Goal: Task Accomplishment & Management: Complete application form

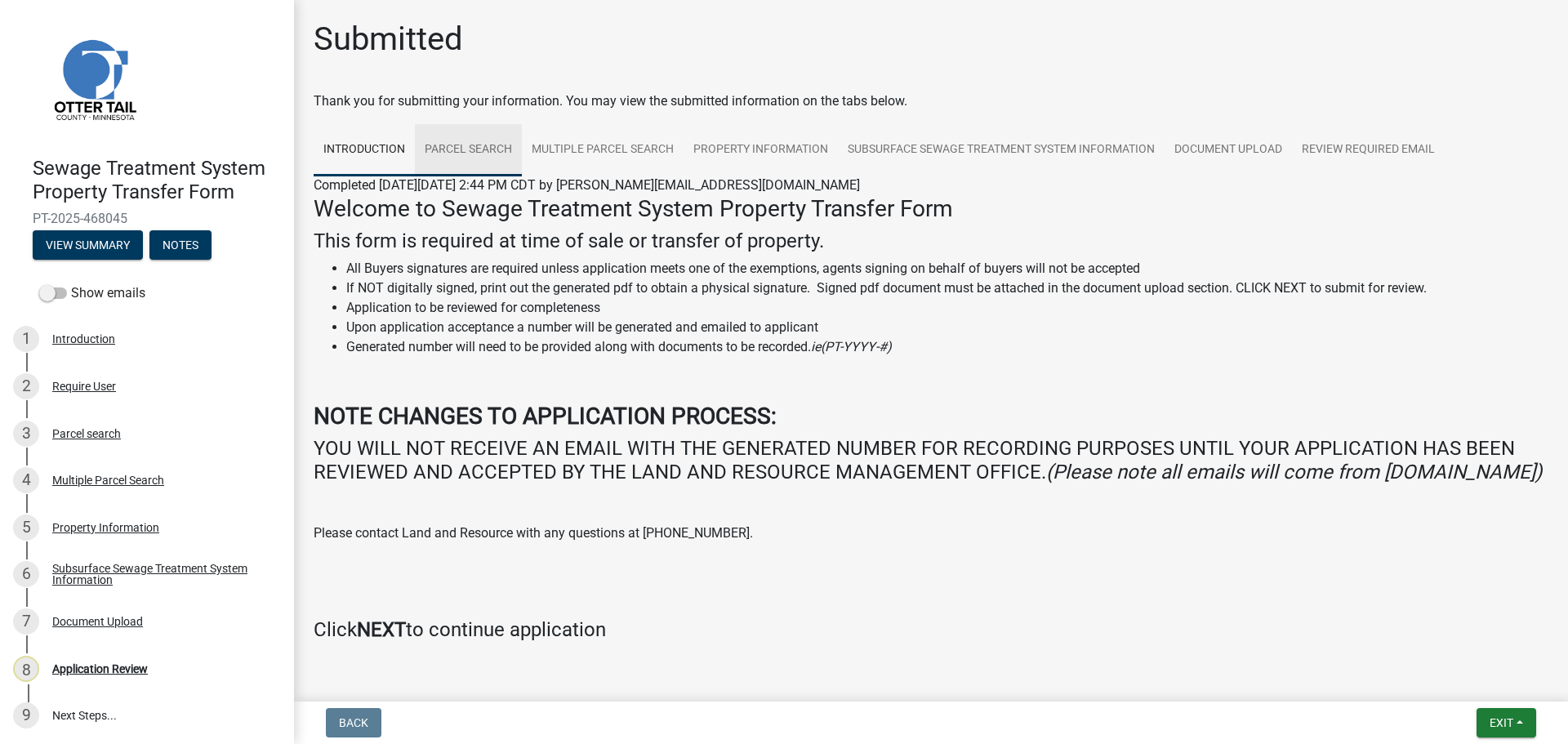
click at [458, 160] on link "Parcel search" at bounding box center [468, 150] width 107 height 52
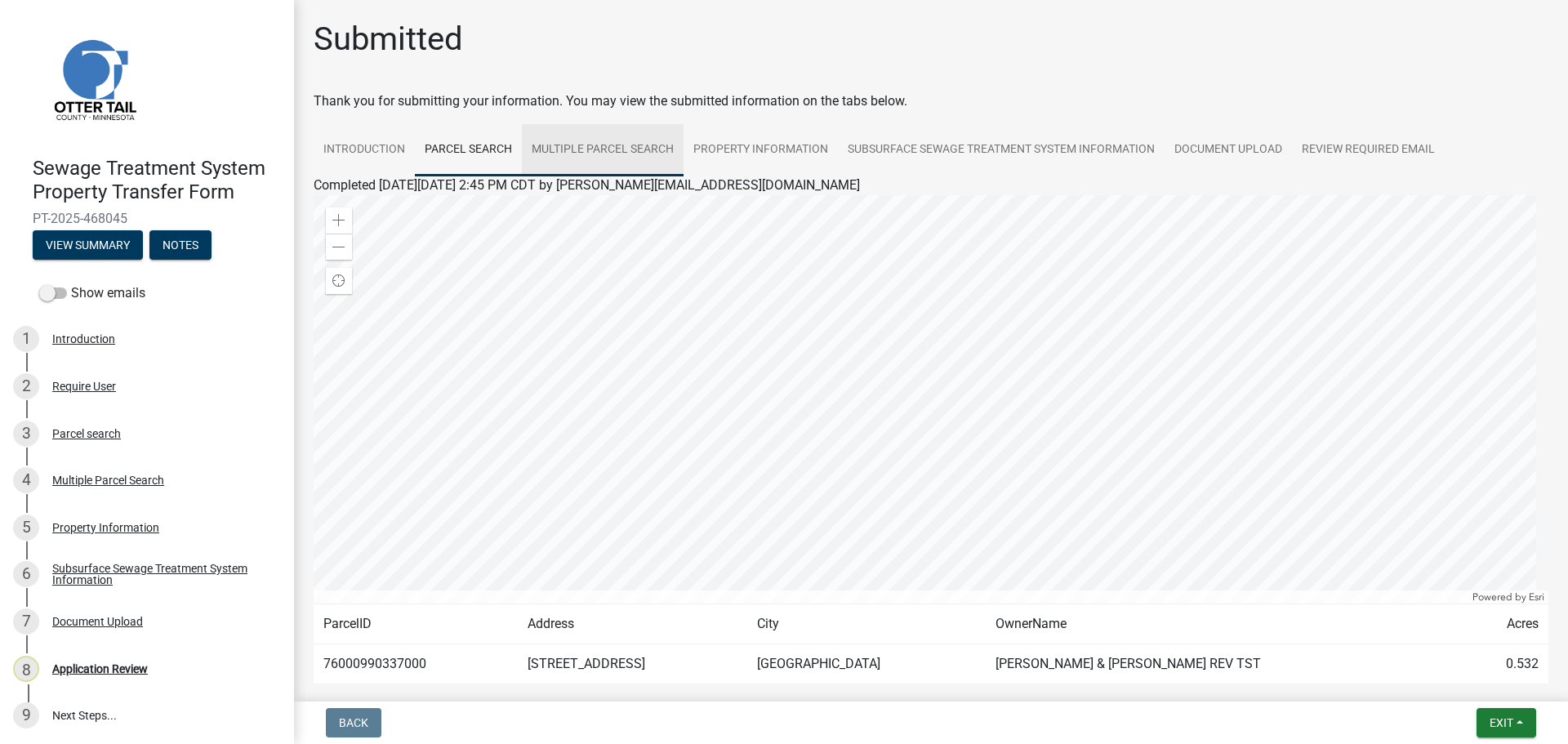
click at [606, 156] on link "Multiple Parcel Search" at bounding box center [602, 150] width 161 height 52
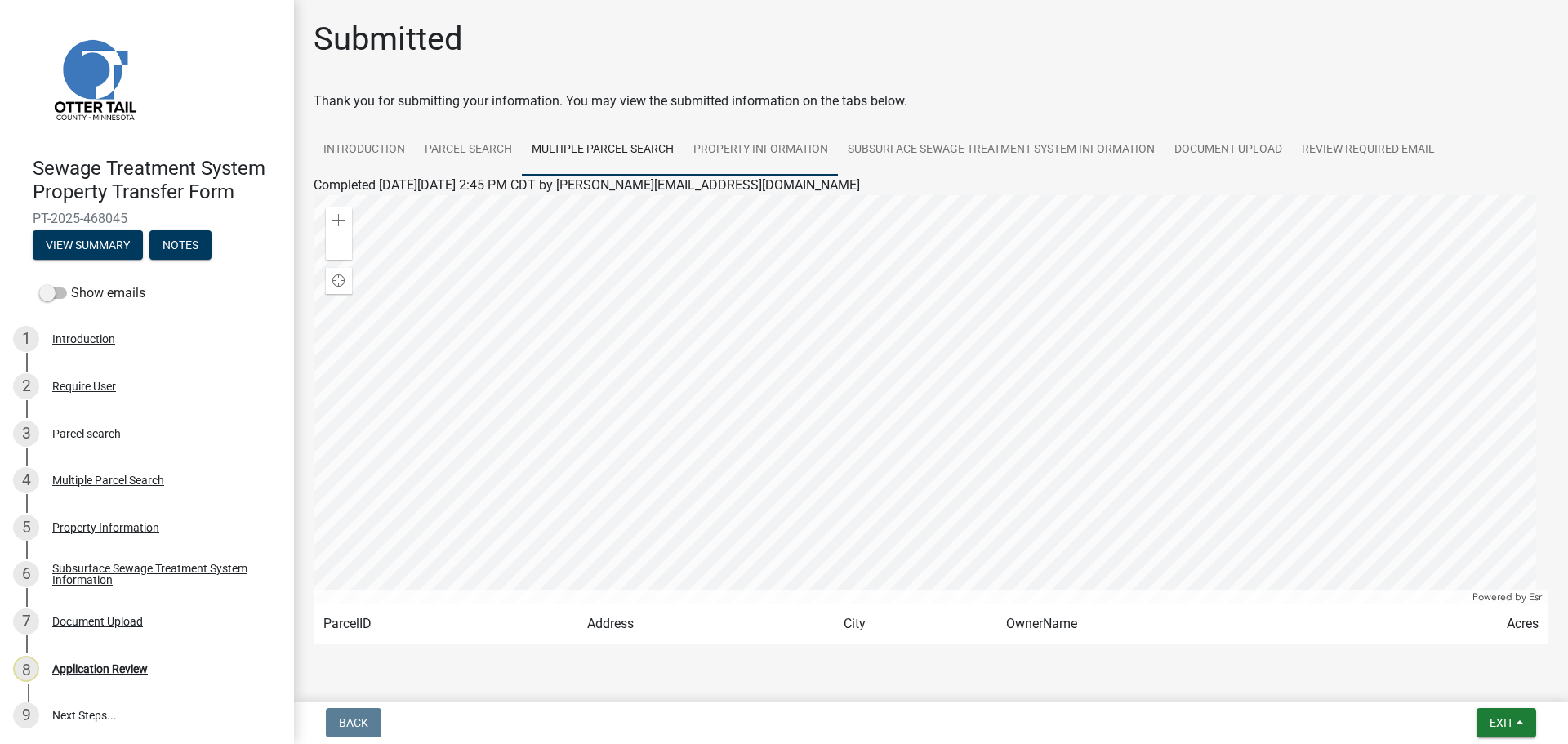
click at [762, 152] on link "Property Information" at bounding box center [760, 150] width 155 height 52
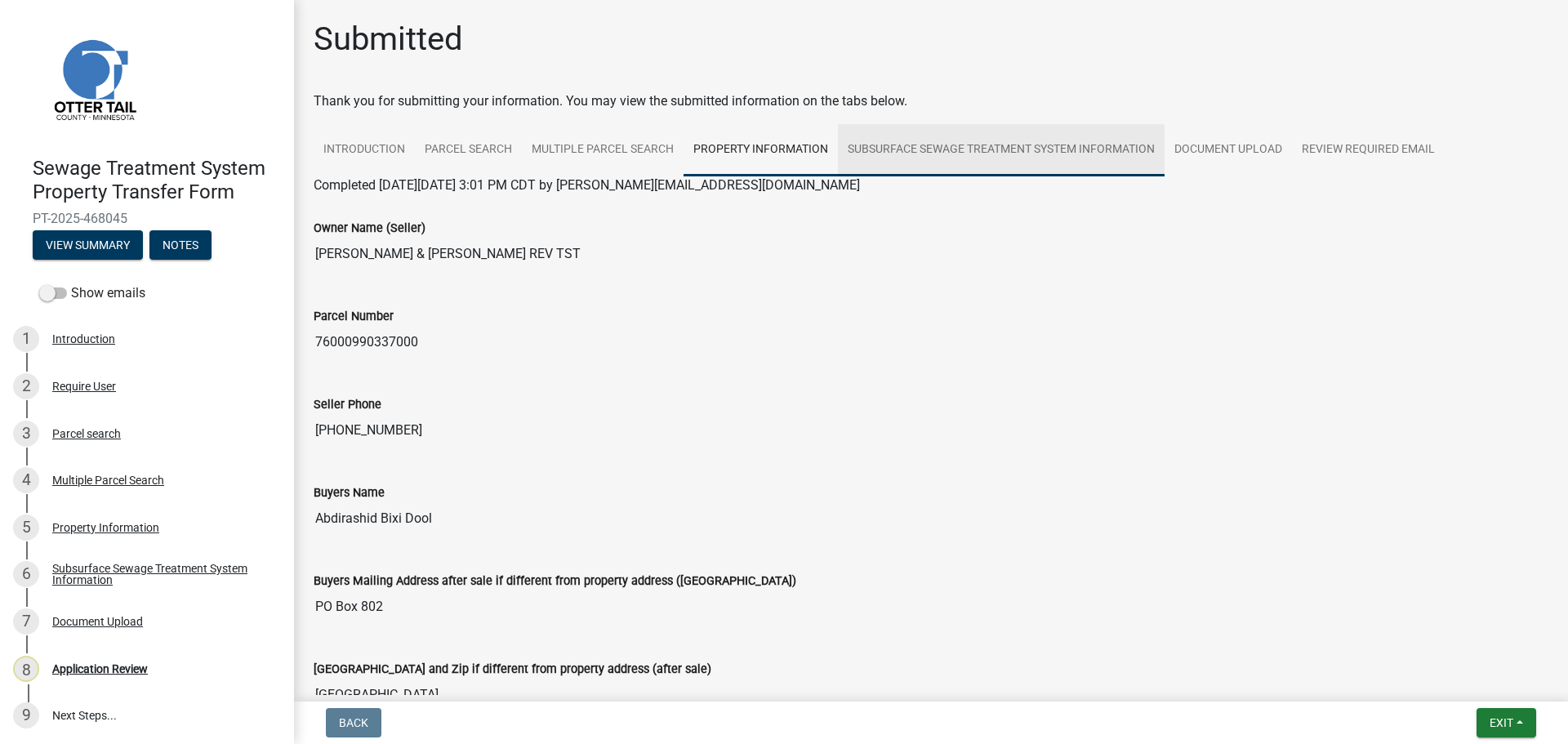
click at [985, 157] on link "Subsurface Sewage Treatment System Information" at bounding box center [1001, 150] width 327 height 52
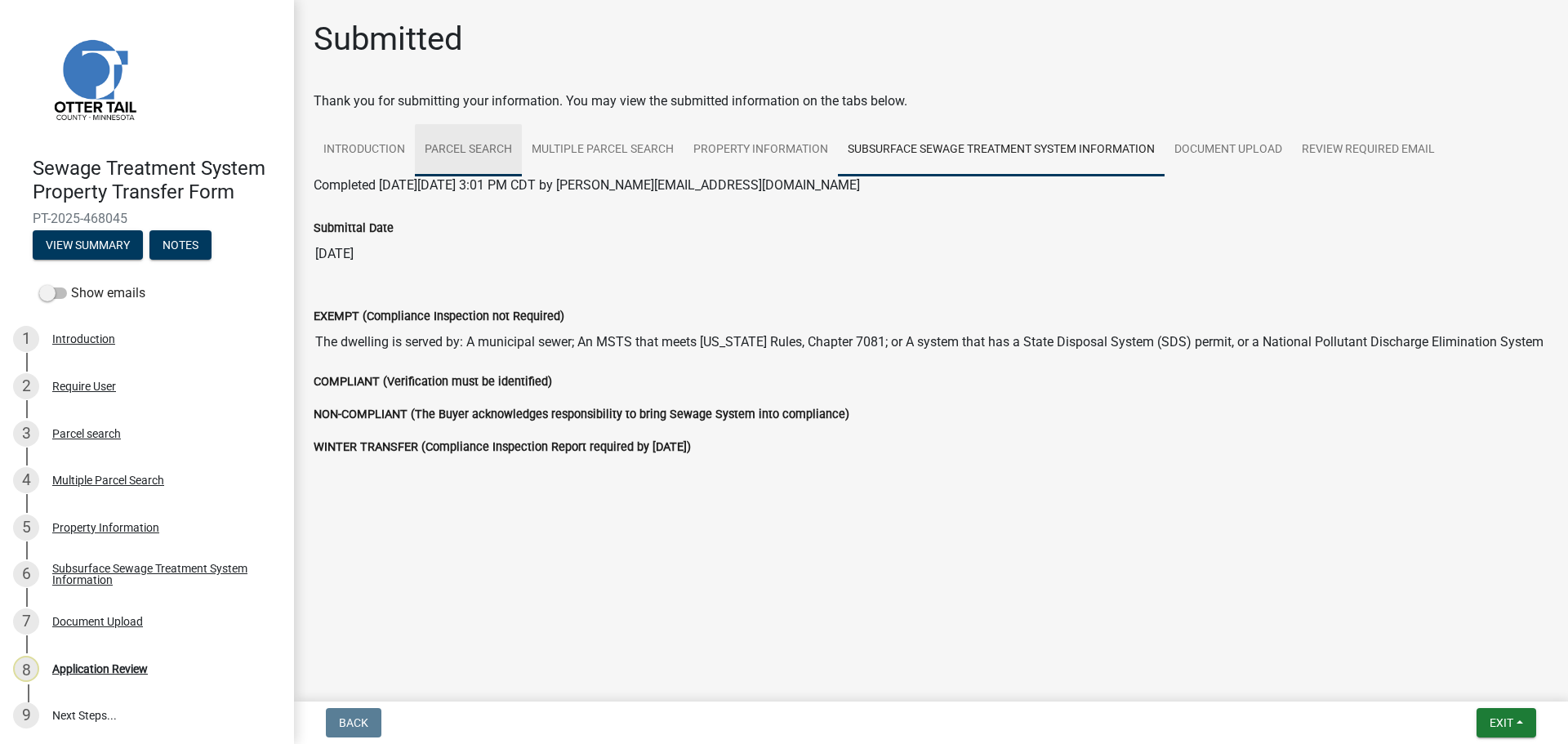
click at [476, 141] on link "Parcel search" at bounding box center [468, 150] width 107 height 52
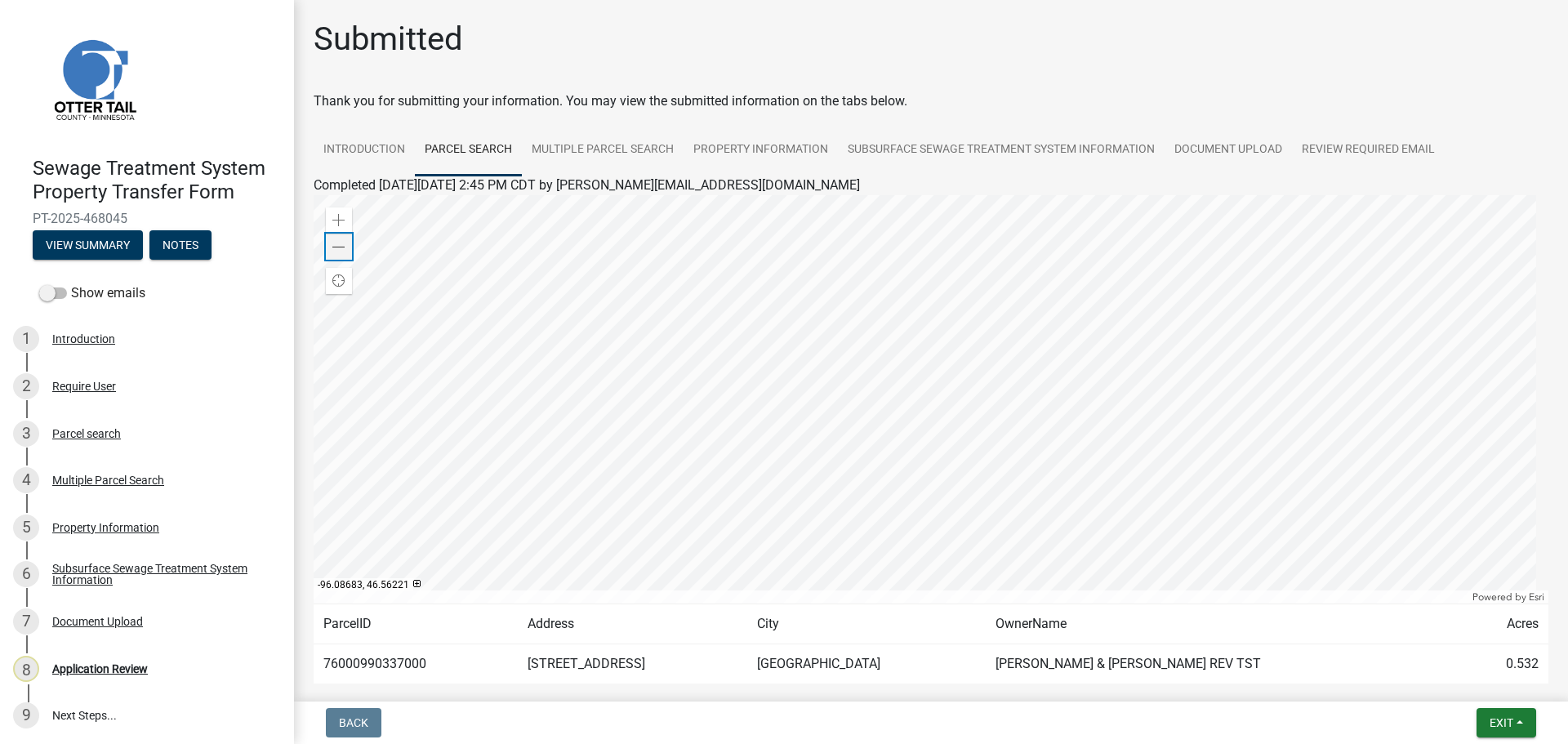
click at [347, 244] on div "Zoom out" at bounding box center [339, 246] width 27 height 27
click at [391, 665] on td "76000990337000" at bounding box center [415, 664] width 204 height 40
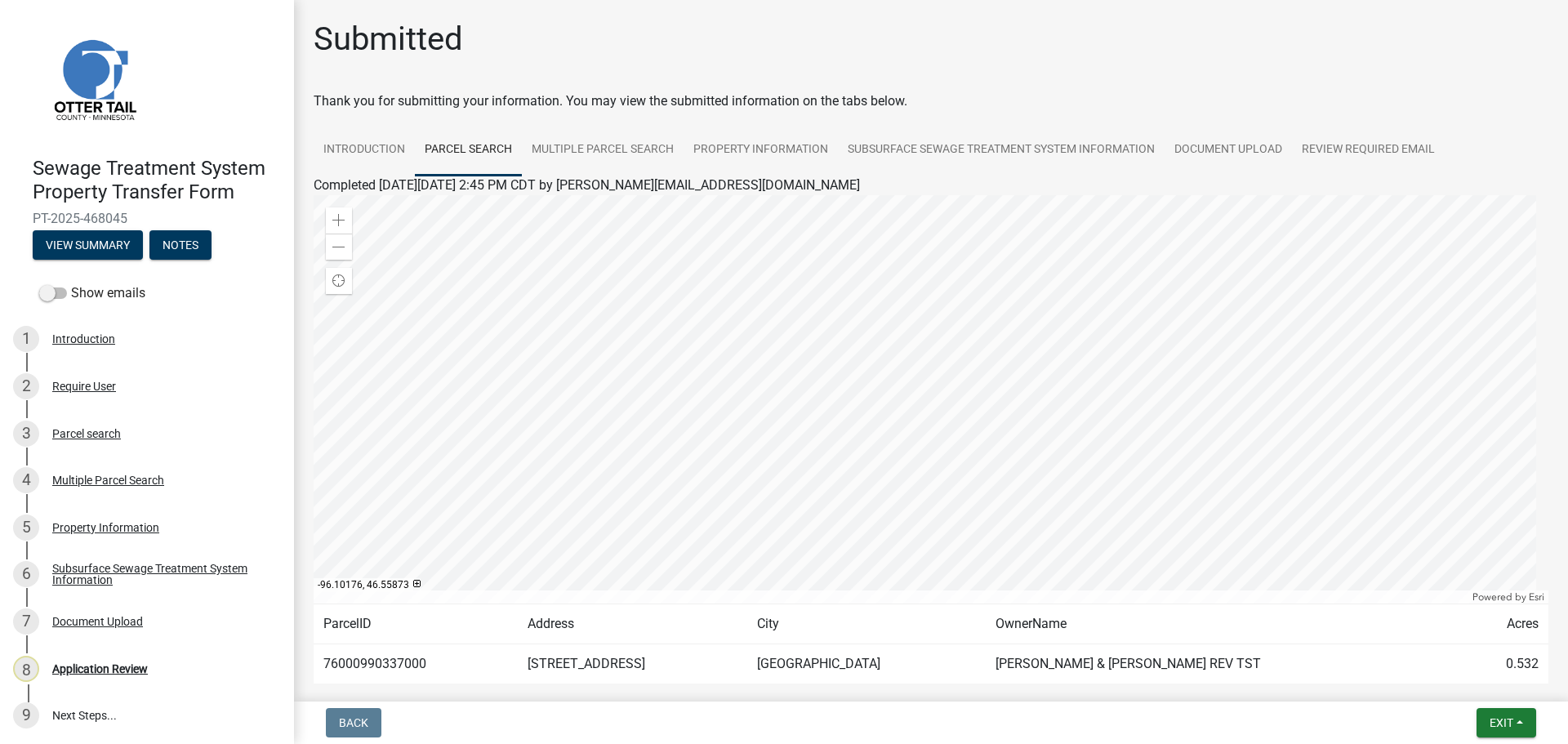
click at [391, 665] on td "76000990337000" at bounding box center [415, 664] width 204 height 40
click at [384, 663] on td "76000990337000" at bounding box center [415, 664] width 204 height 40
copy td "76000990337000"
click at [335, 248] on span at bounding box center [339, 247] width 13 height 13
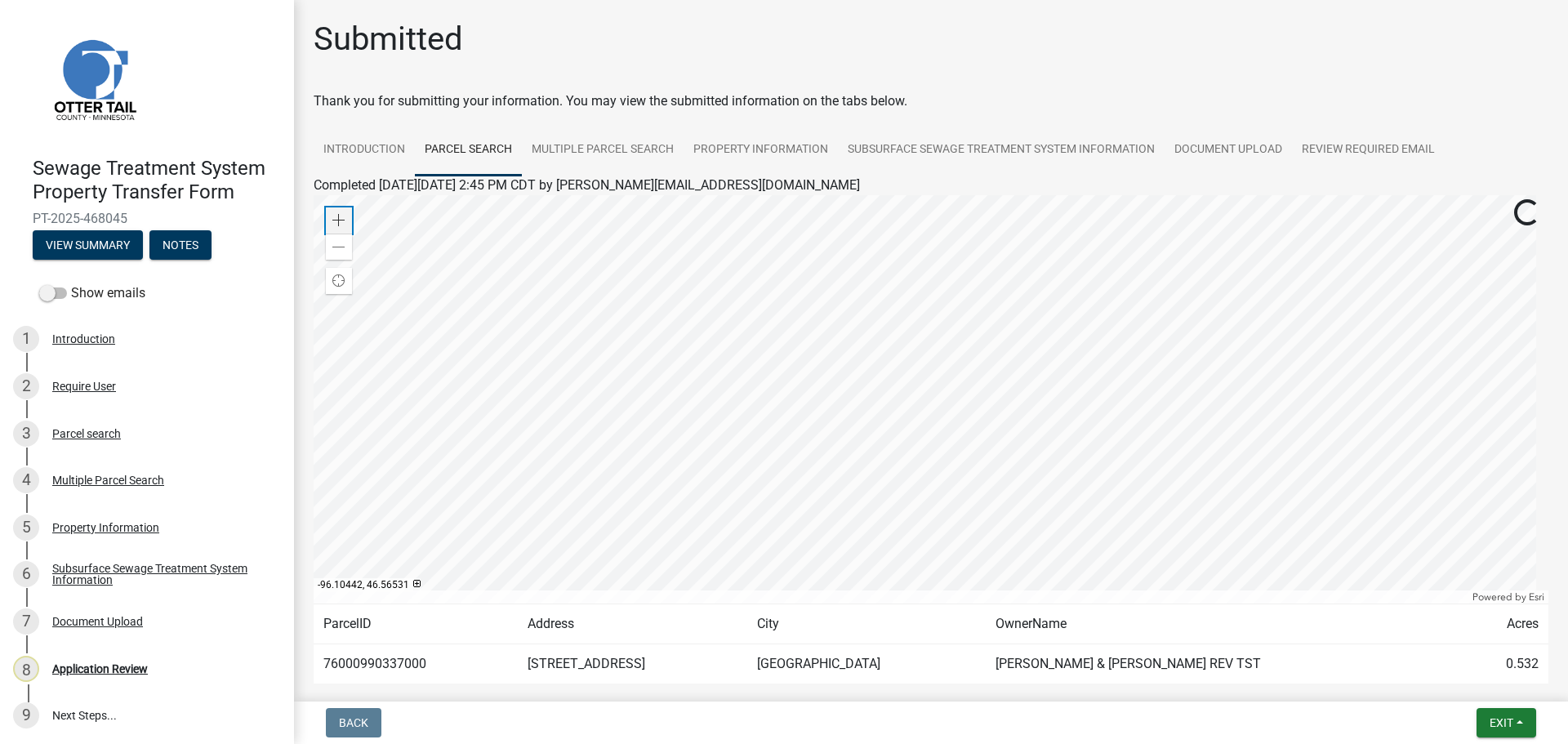
click at [342, 219] on span at bounding box center [339, 219] width 13 height 13
click at [343, 219] on span at bounding box center [339, 219] width 13 height 13
click at [344, 219] on span at bounding box center [339, 219] width 13 height 13
click at [345, 219] on div "Zoom in" at bounding box center [339, 220] width 27 height 27
click at [714, 147] on link "Property Information" at bounding box center [760, 150] width 155 height 52
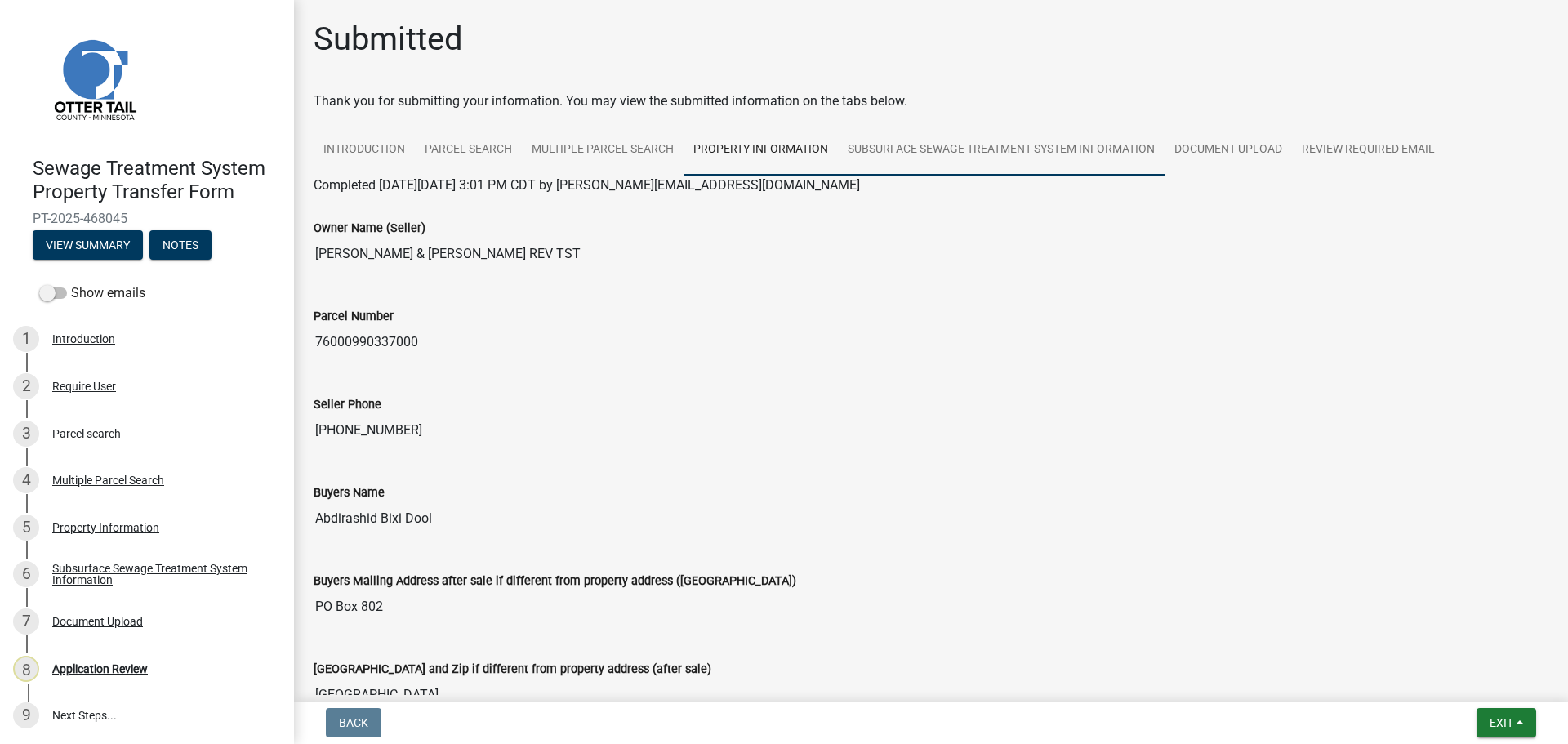
click at [999, 151] on link "Subsurface Sewage Treatment System Information" at bounding box center [1001, 150] width 327 height 52
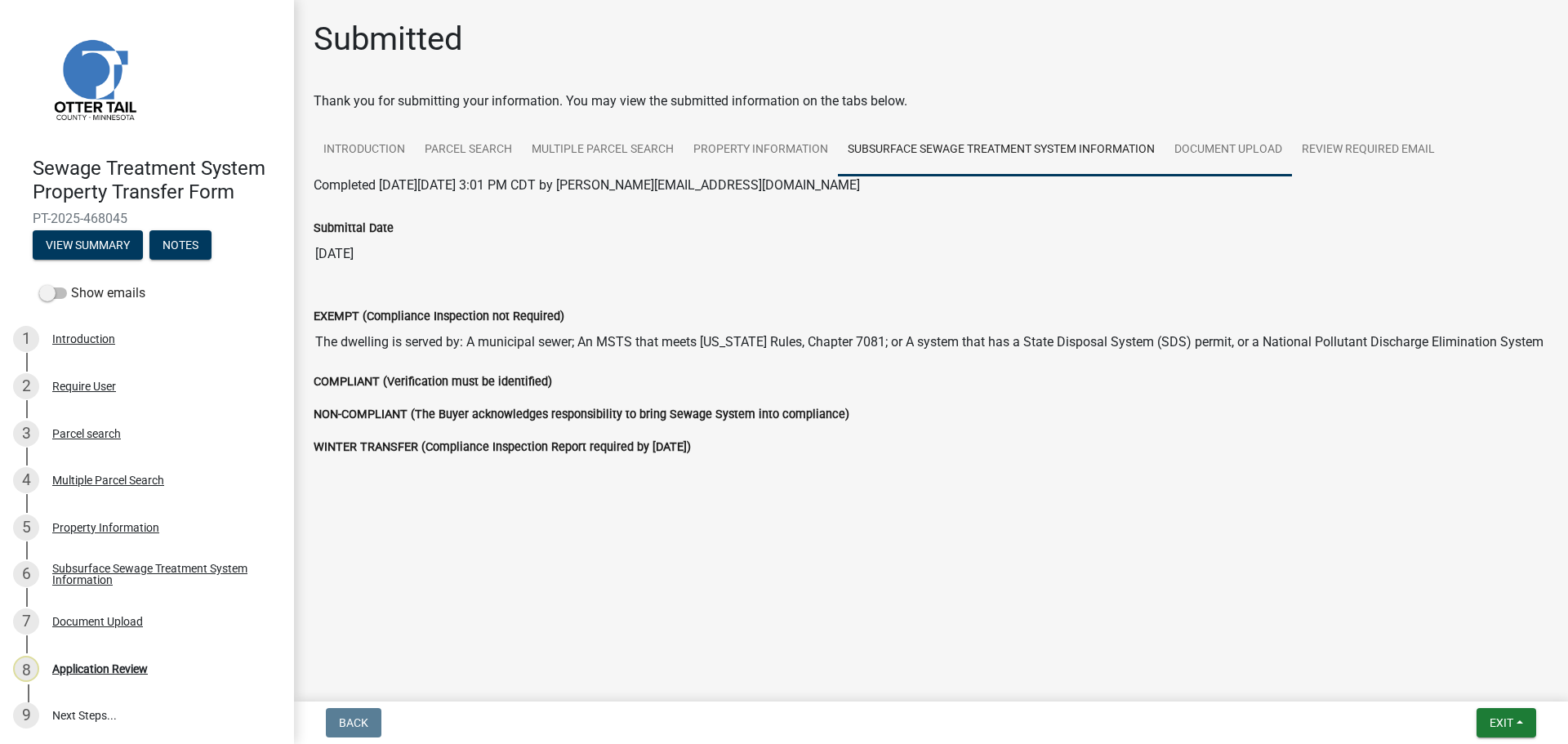
click at [1233, 151] on link "Document Upload" at bounding box center [1227, 150] width 127 height 52
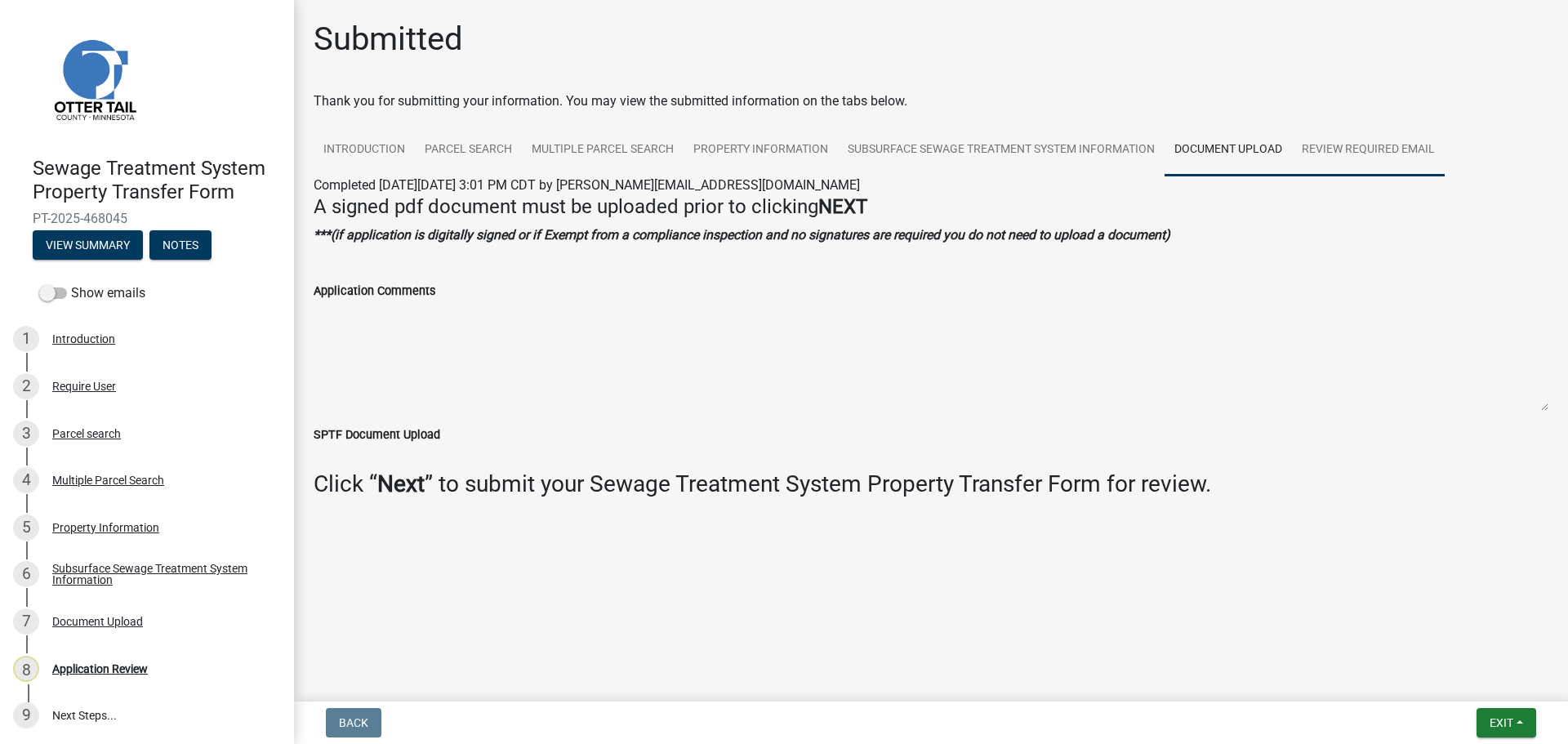
click at [1345, 156] on link "Review Required Email" at bounding box center [1368, 150] width 153 height 52
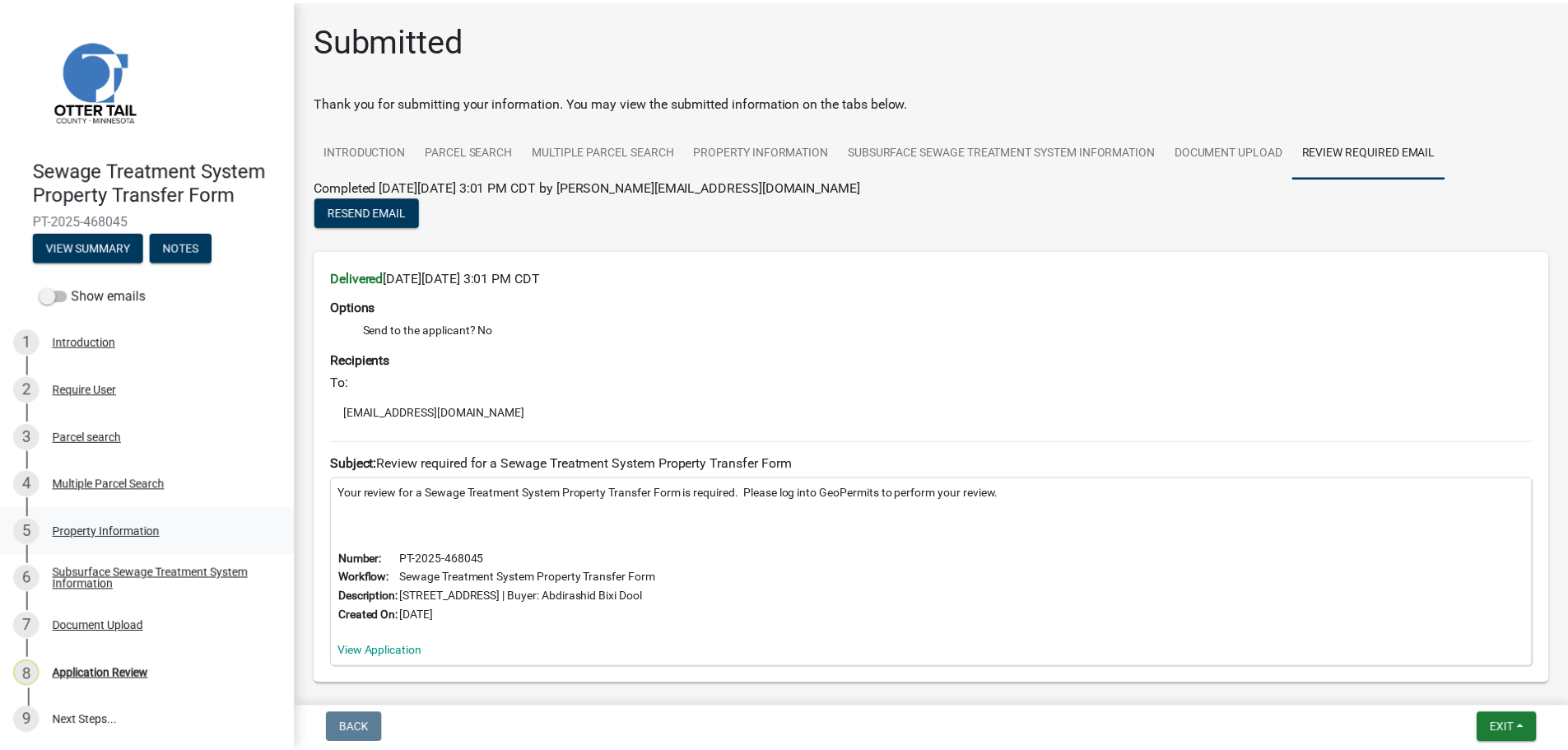
scroll to position [2, 0]
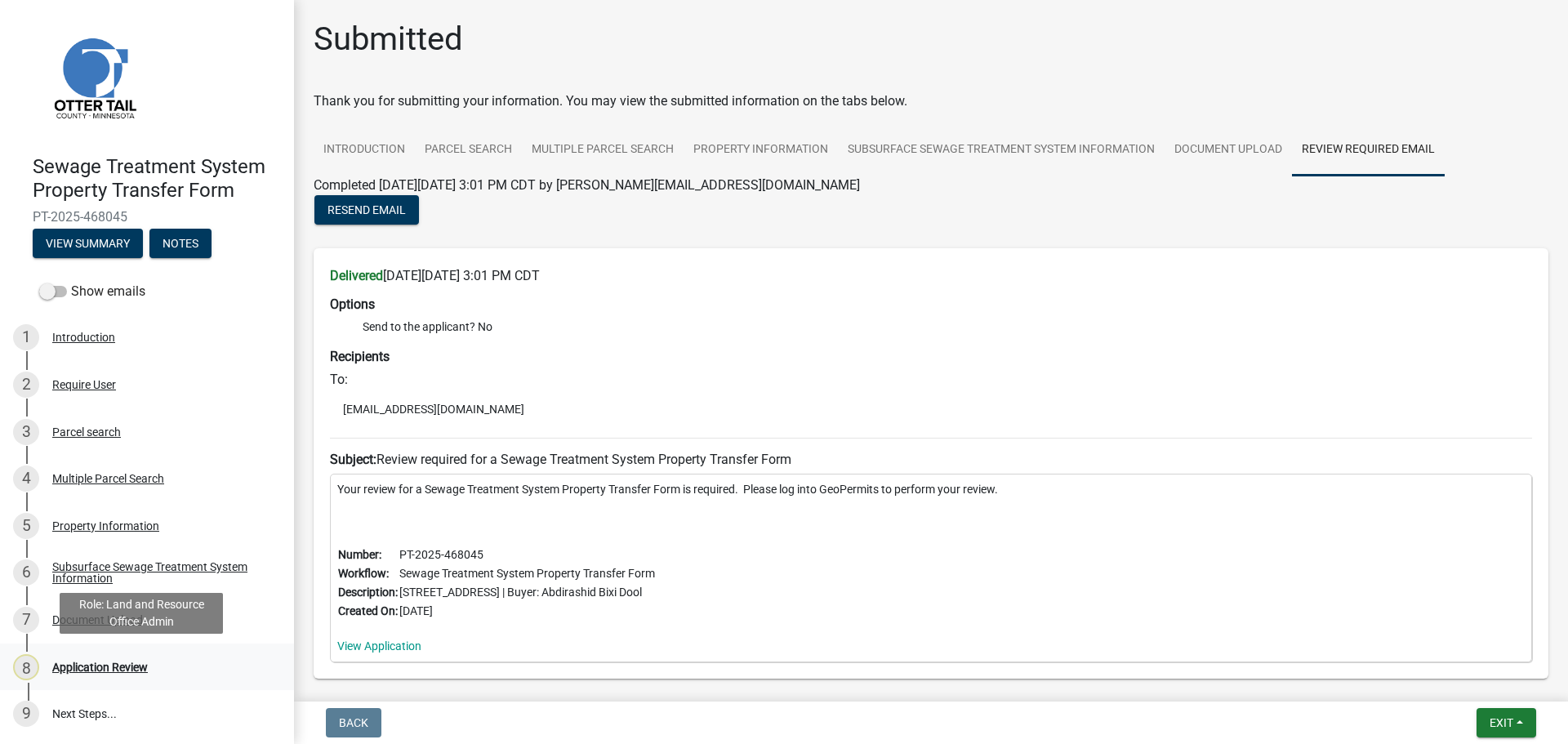
click at [112, 668] on div "Application Review" at bounding box center [99, 667] width 95 height 12
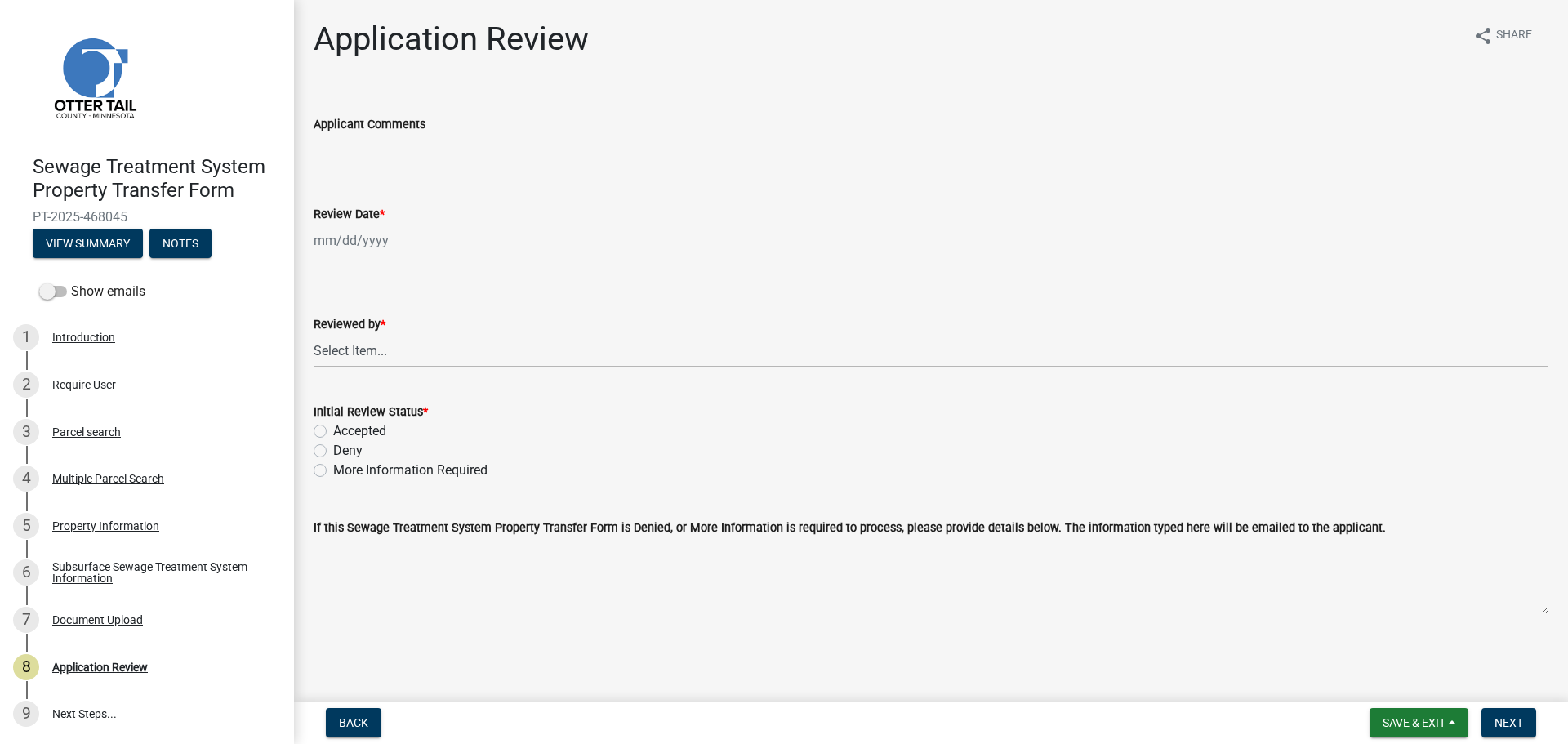
select select "8"
select select "2025"
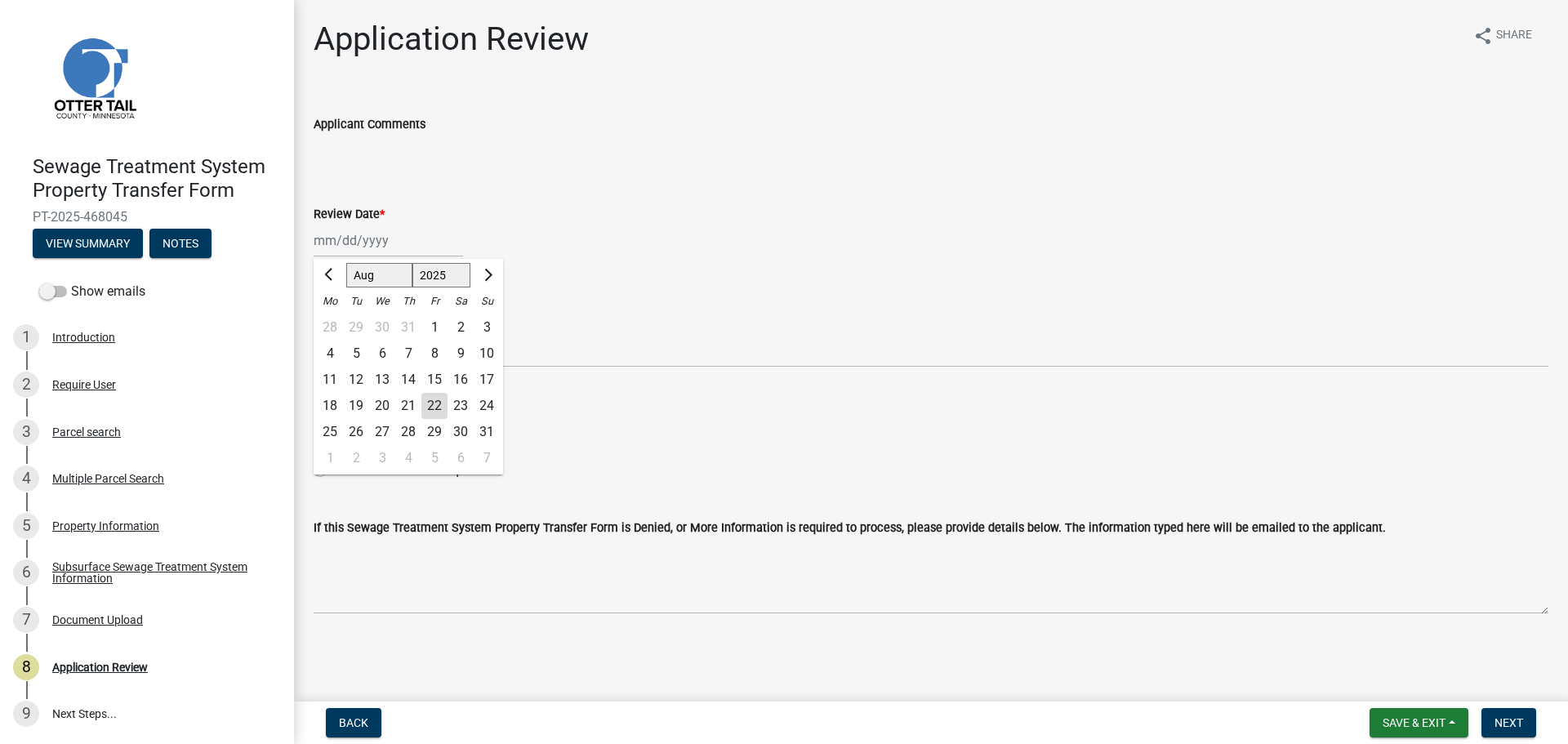
click at [342, 232] on div "Jan Feb Mar Apr May Jun Jul Aug Sep Oct Nov Dec 1525 1526 1527 1528 1529 1530 1…" at bounding box center [389, 240] width 150 height 33
click at [443, 407] on div "22" at bounding box center [434, 405] width 27 height 27
type input "08/22/2025"
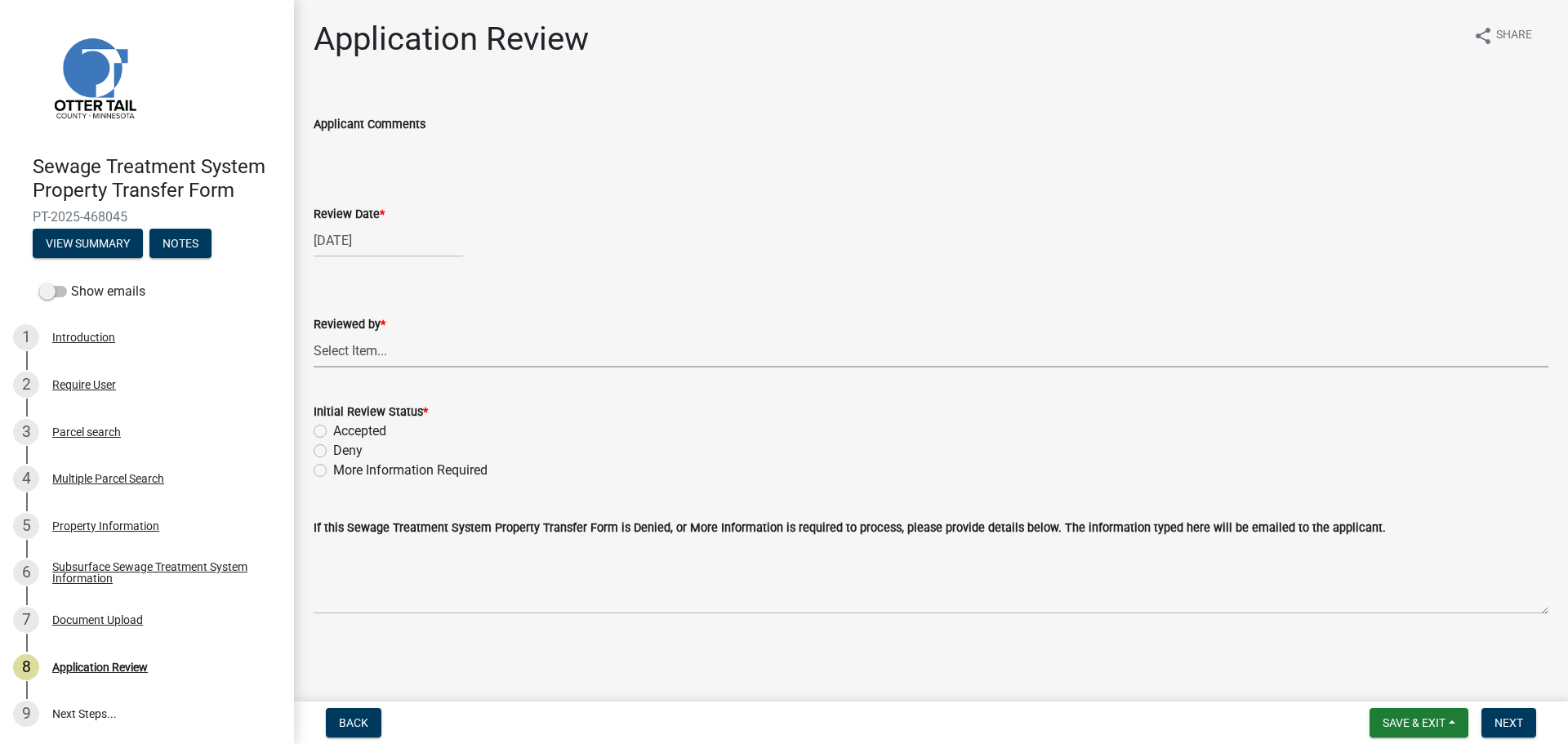
click at [410, 349] on select "Select Item... Alexis Newark Amy Busko Andrea Perales Brittany Tollefson Christ…" at bounding box center [931, 350] width 1234 height 33
click at [314, 334] on select "Select Item... Alexis Newark Amy Busko Andrea Perales Brittany Tollefson Christ…" at bounding box center [931, 350] width 1234 height 33
select select "67745ee8-7159-4960-80f9-a638286b467c"
click at [367, 434] on label "Accepted" at bounding box center [360, 431] width 53 height 20
click at [344, 432] on input "Accepted" at bounding box center [339, 426] width 11 height 11
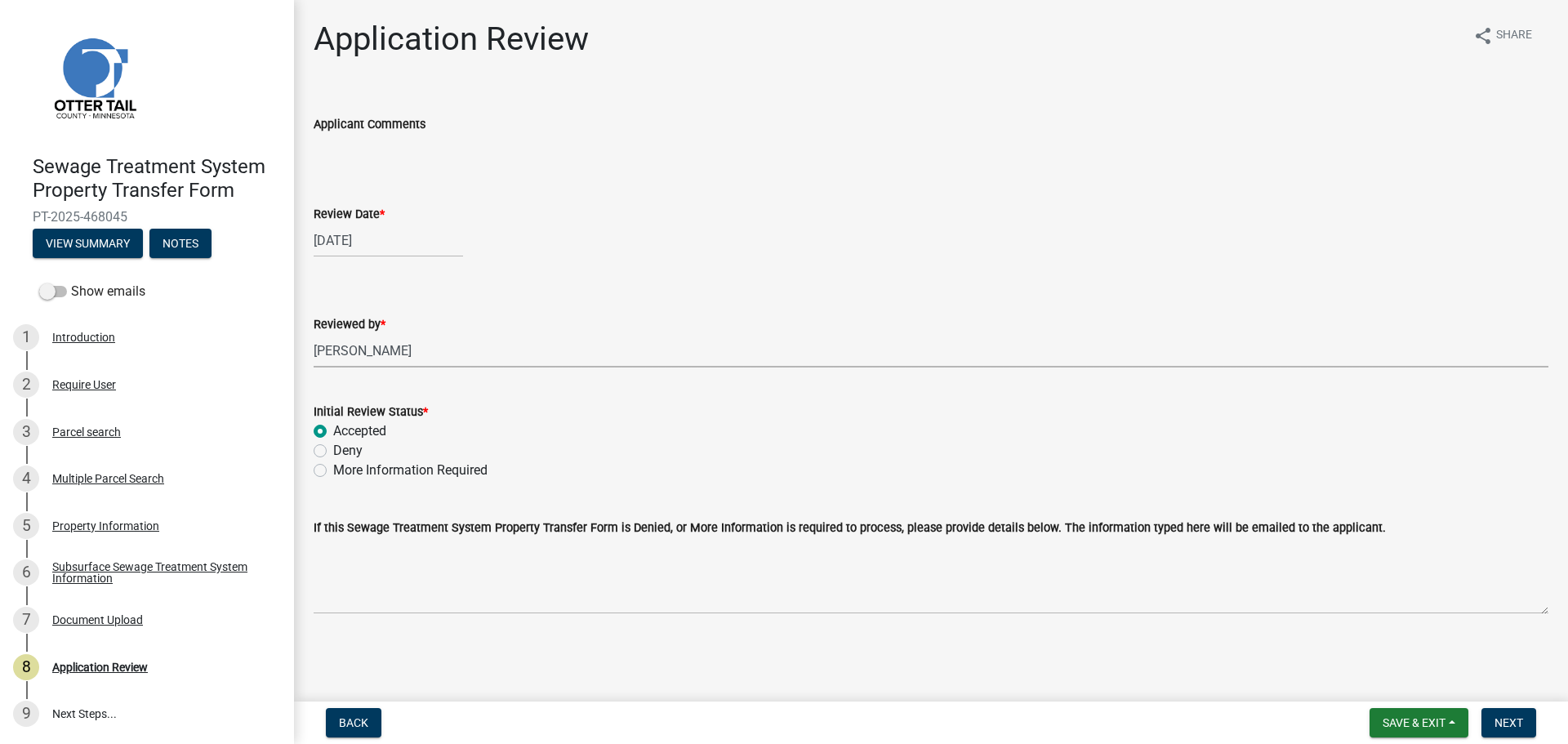
radio input "true"
click at [1503, 736] on button "Next" at bounding box center [1509, 722] width 55 height 30
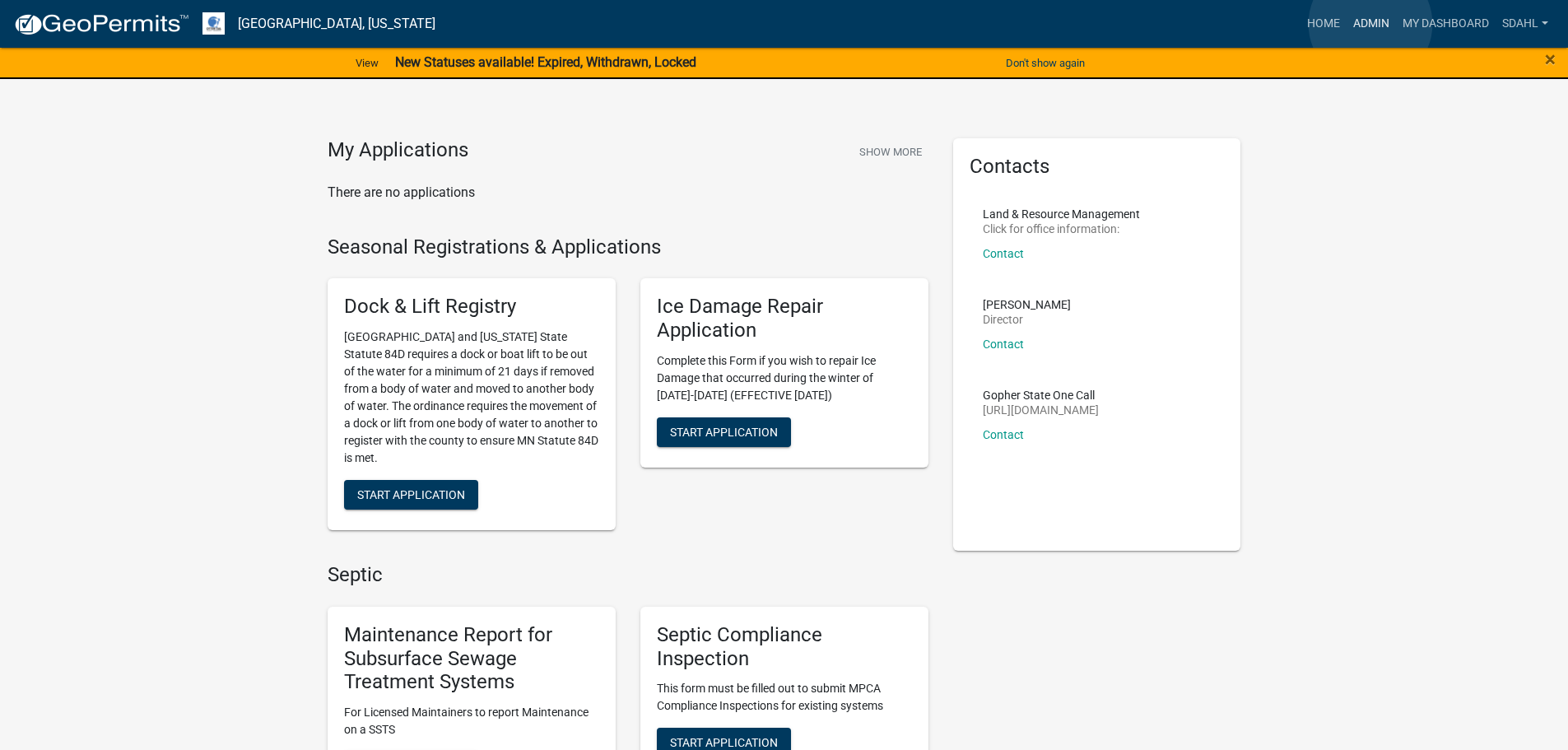
drag, startPoint x: 1370, startPoint y: 24, endPoint x: 1278, endPoint y: 89, distance: 112.6
click at [1370, 24] on link "Admin" at bounding box center [1371, 24] width 50 height 32
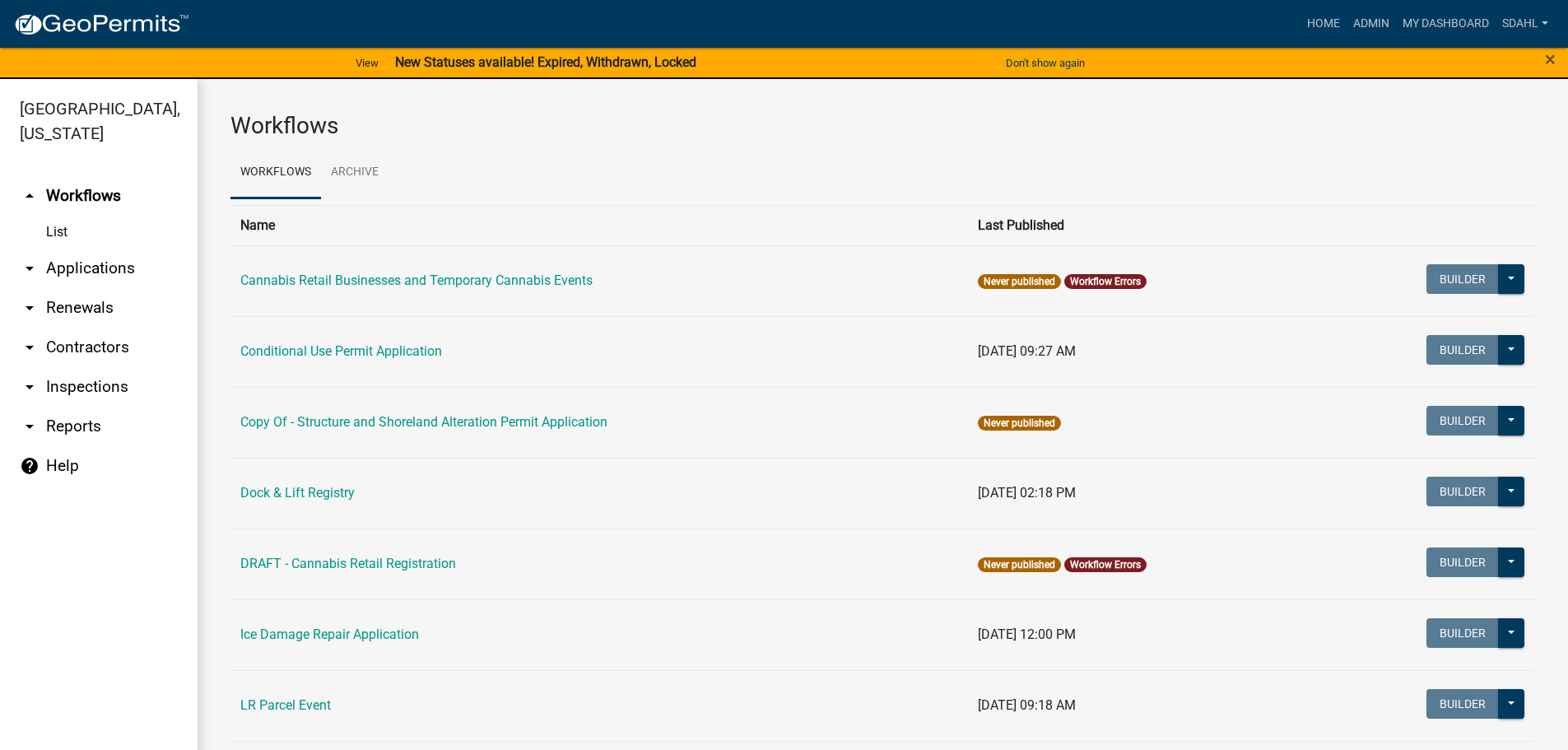
click at [96, 273] on link "arrow_drop_down Applications" at bounding box center [98, 269] width 197 height 40
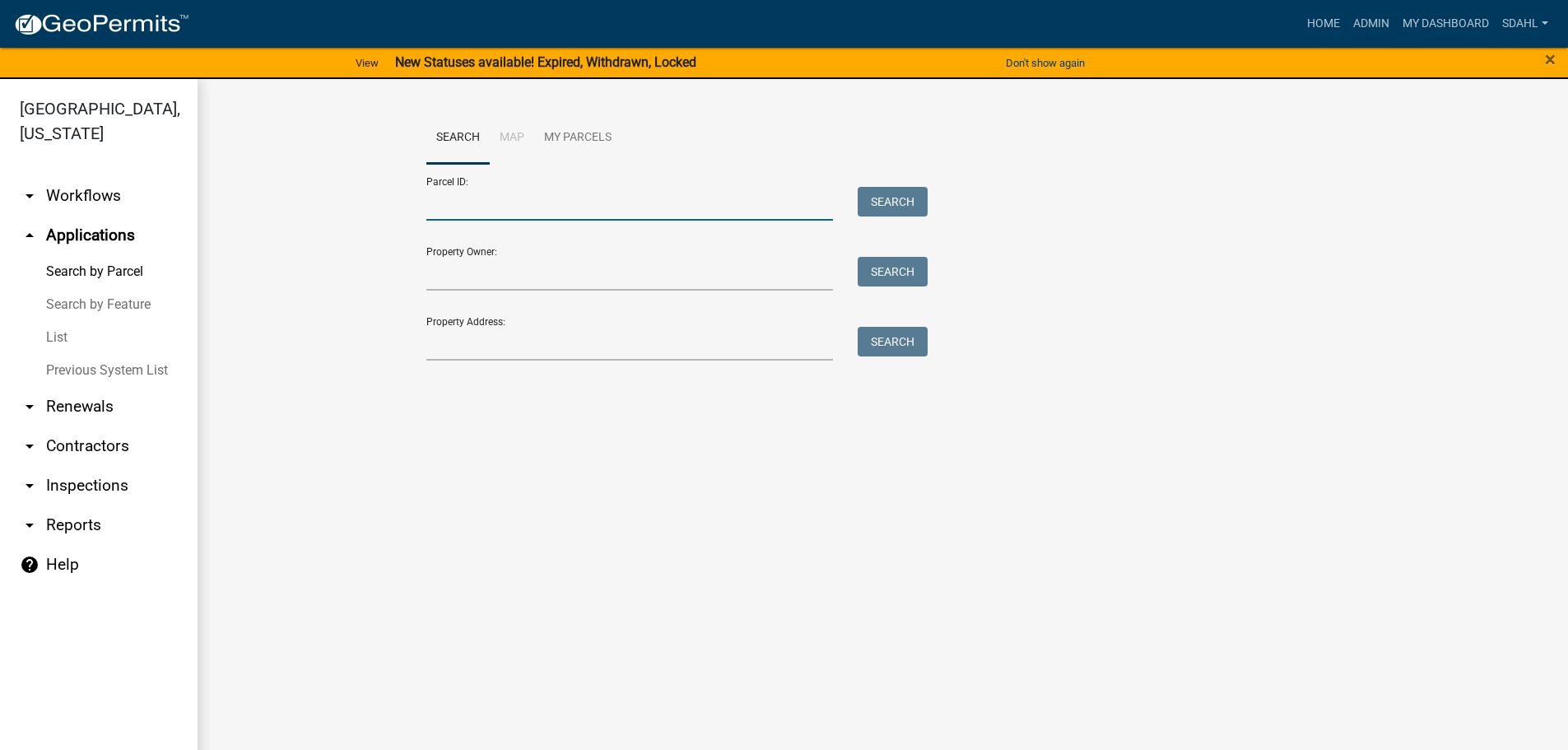
click at [505, 200] on input "Parcel ID:" at bounding box center [630, 203] width 408 height 34
paste input "76000990337000"
type input "76000990337000"
click at [882, 204] on button "Search" at bounding box center [893, 201] width 70 height 30
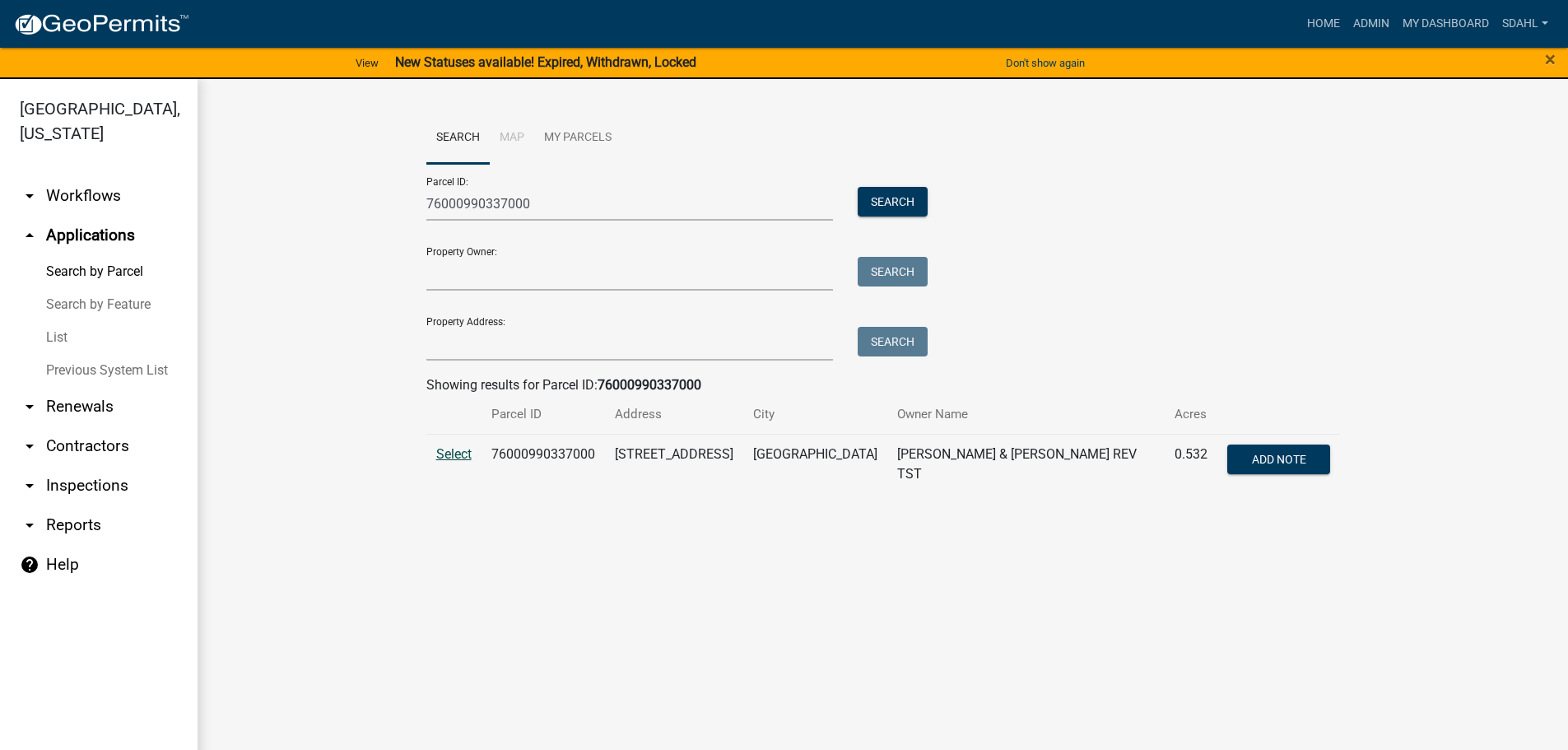
click at [463, 458] on span "Select" at bounding box center [454, 454] width 36 height 16
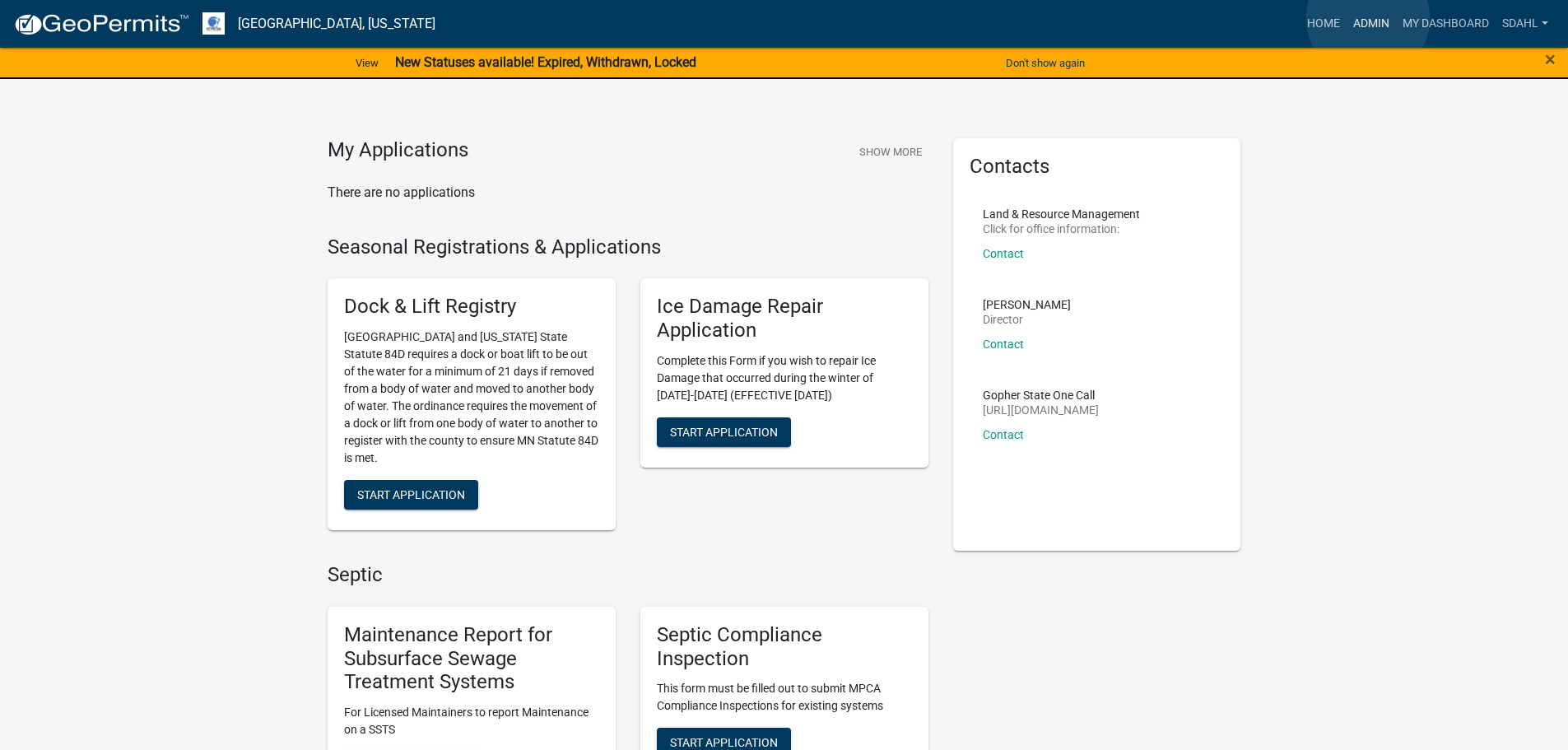
click at [1368, 18] on link "Admin" at bounding box center [1371, 24] width 50 height 32
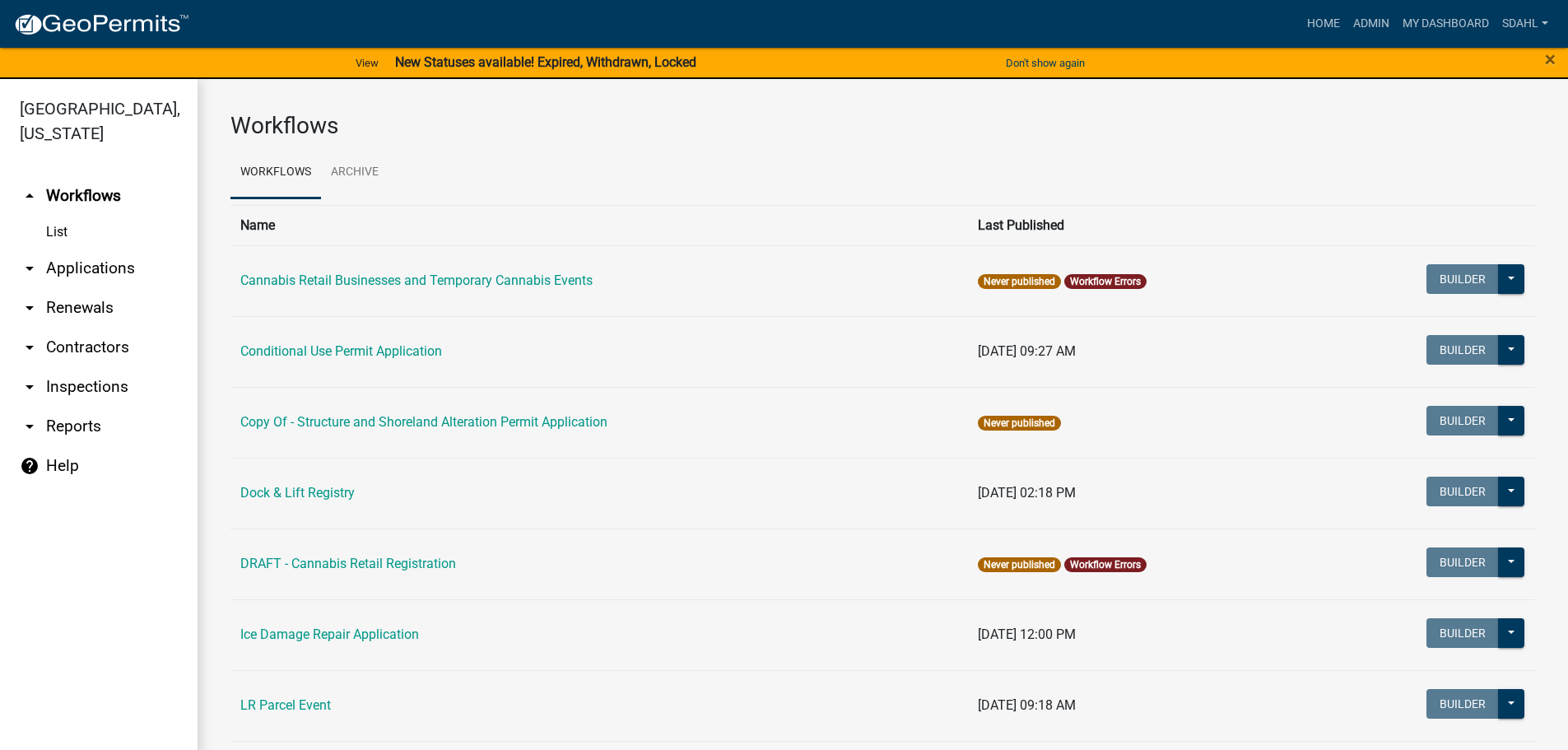
click at [116, 263] on link "arrow_drop_down Applications" at bounding box center [98, 269] width 197 height 40
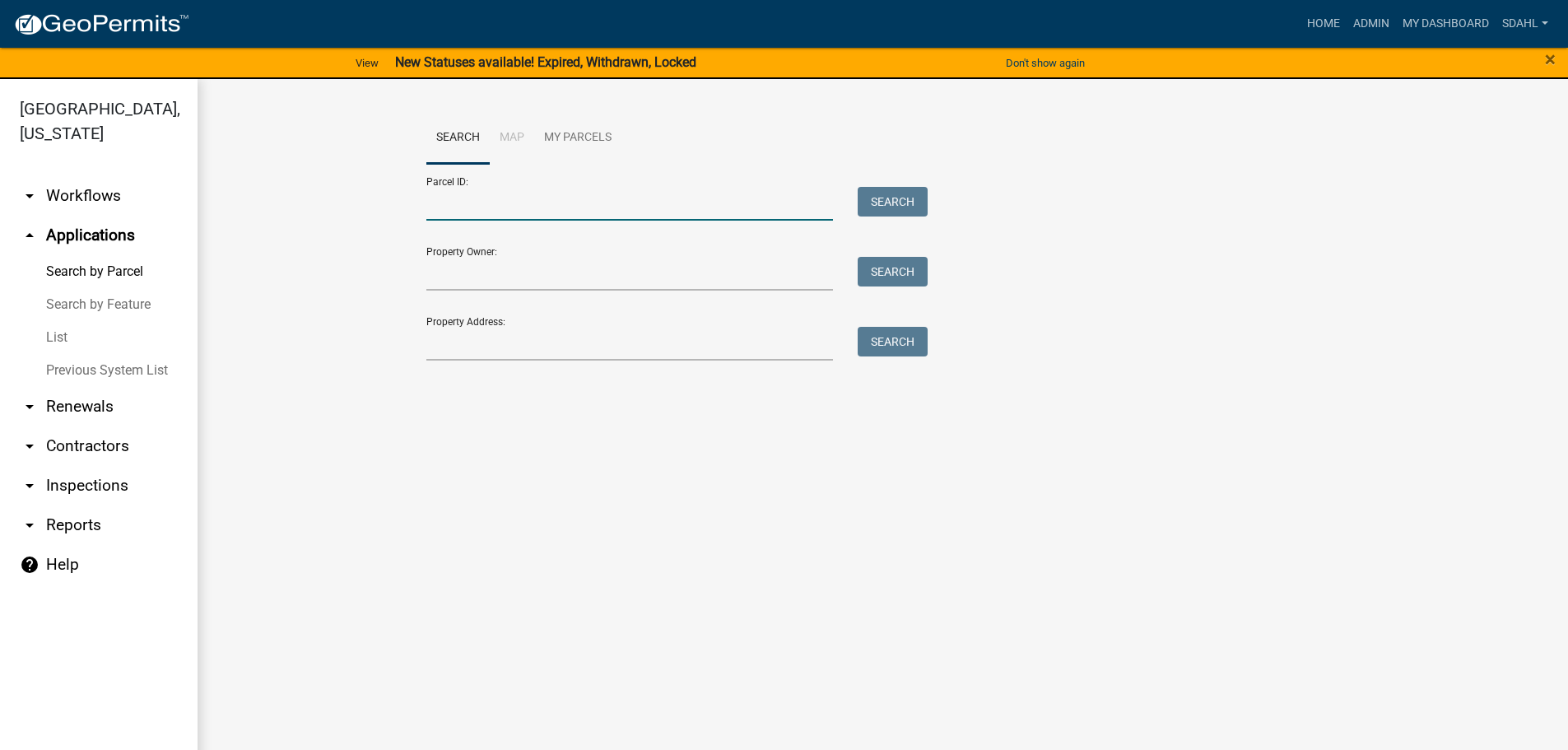
click at [519, 194] on input "Parcel ID:" at bounding box center [630, 203] width 408 height 34
paste input "76000990336000"
type input "76000990336000"
drag, startPoint x: 895, startPoint y: 192, endPoint x: 887, endPoint y: 203, distance: 13.6
click at [894, 194] on button "Search" at bounding box center [893, 201] width 70 height 30
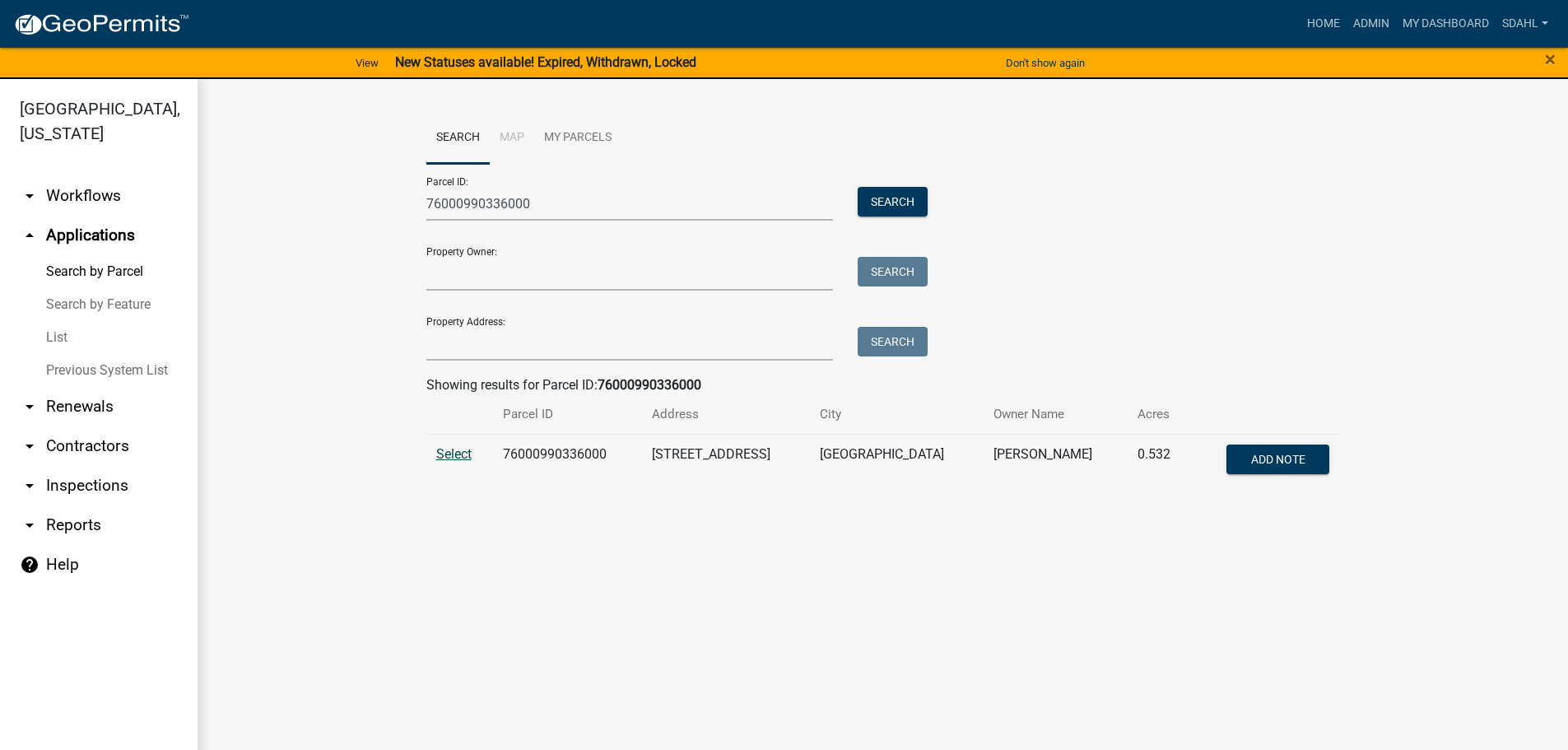
click at [441, 448] on span "Select" at bounding box center [454, 454] width 36 height 16
